Goal: Information Seeking & Learning: Learn about a topic

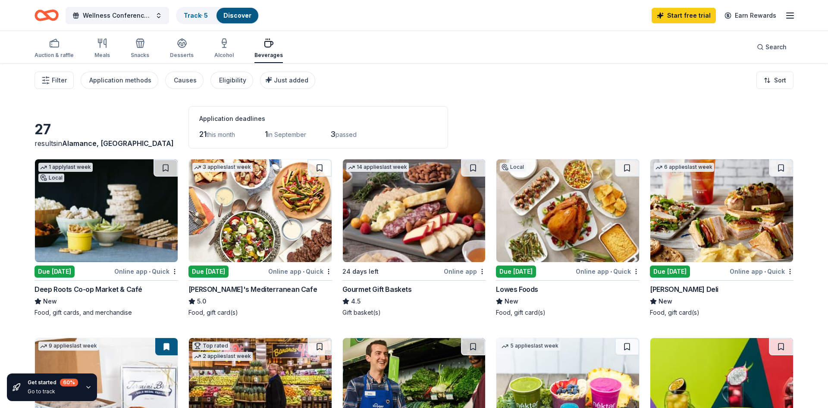
click at [522, 273] on div "Due [DATE]" at bounding box center [516, 271] width 40 height 12
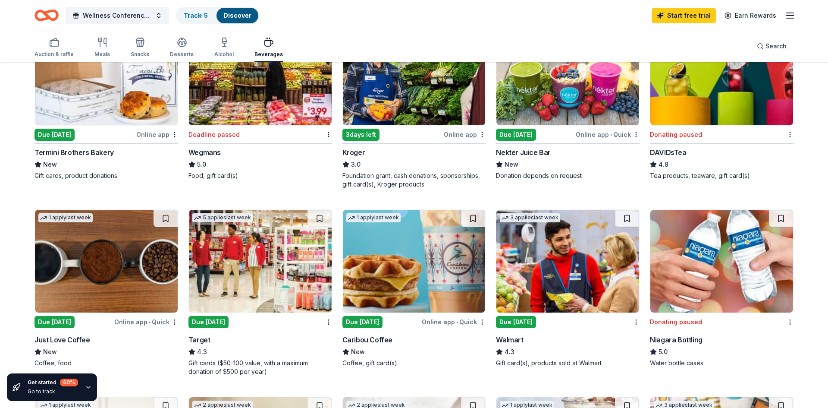
scroll to position [361, 0]
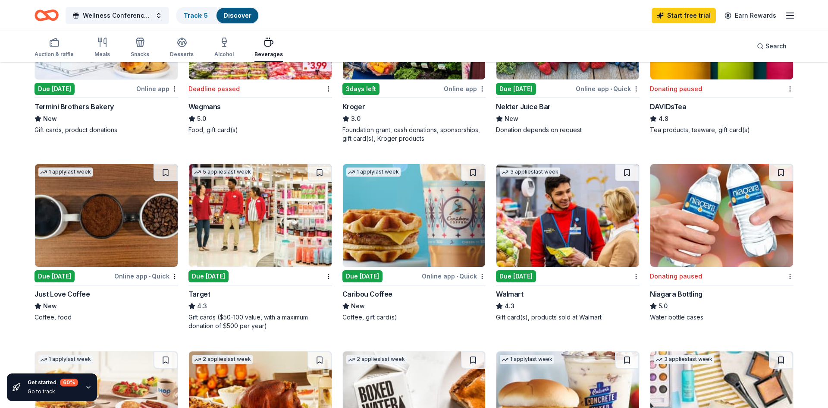
click at [211, 277] on div "Due [DATE]" at bounding box center [209, 276] width 40 height 12
click at [223, 275] on div "Due [DATE]" at bounding box center [209, 276] width 40 height 12
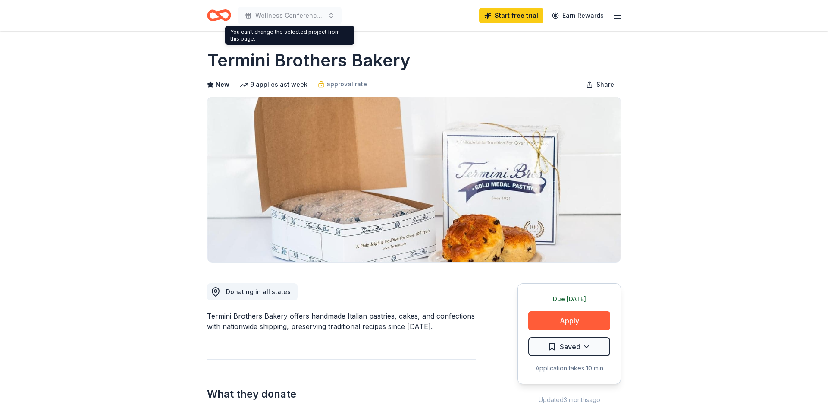
scroll to position [332, 0]
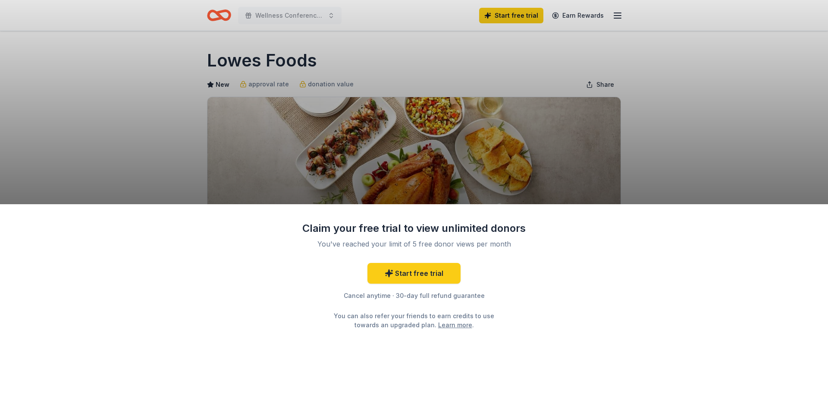
click at [687, 62] on div "Claim your free trial to view unlimited donors You've reached your limit of 5 f…" at bounding box center [414, 204] width 828 height 408
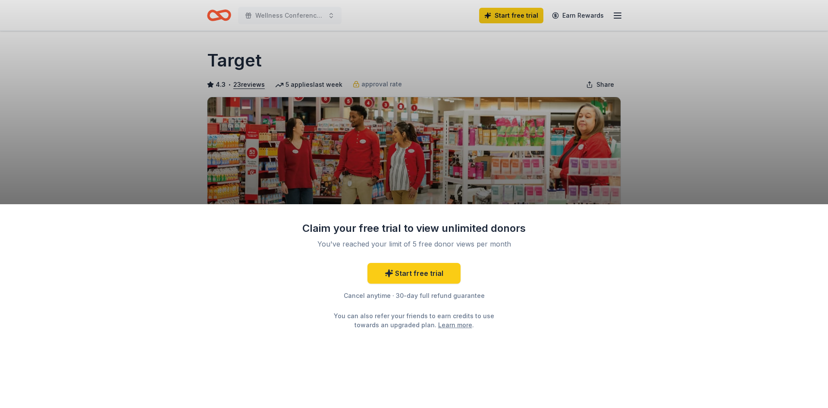
click at [725, 101] on div "Claim your free trial to view unlimited donors You've reached your limit of 5 f…" at bounding box center [414, 204] width 828 height 408
click at [513, 16] on div "Claim your free trial to view unlimited donors You've reached your limit of 5 f…" at bounding box center [414, 204] width 828 height 408
